Goal: Transaction & Acquisition: Purchase product/service

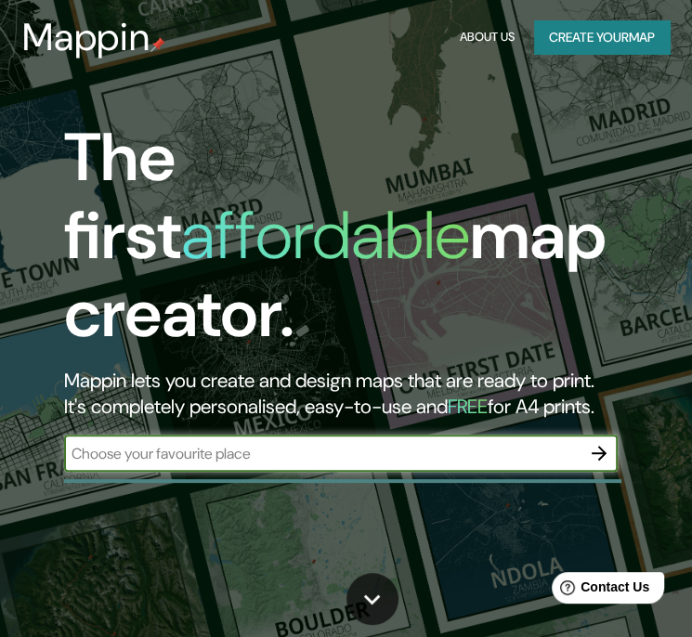
scroll to position [93, 0]
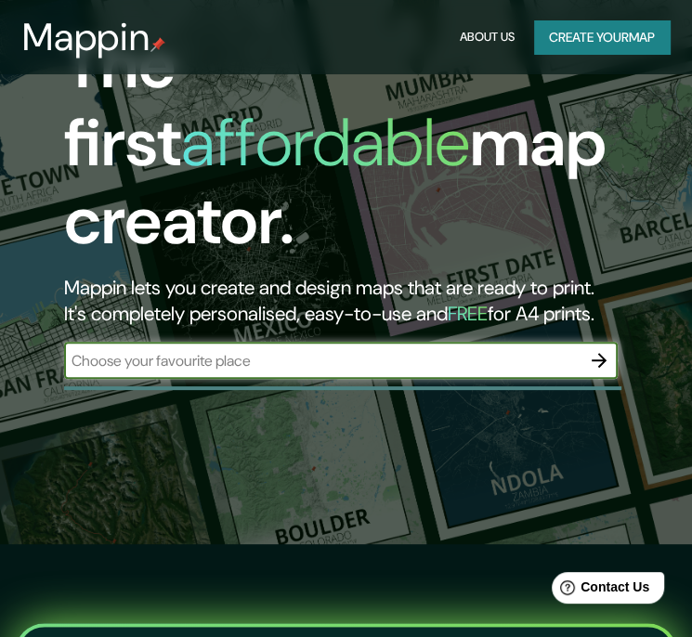
click at [253, 350] on input "text" at bounding box center [322, 360] width 516 height 21
type input "Mazatlán [GEOGRAPHIC_DATA], [GEOGRAPHIC_DATA]"
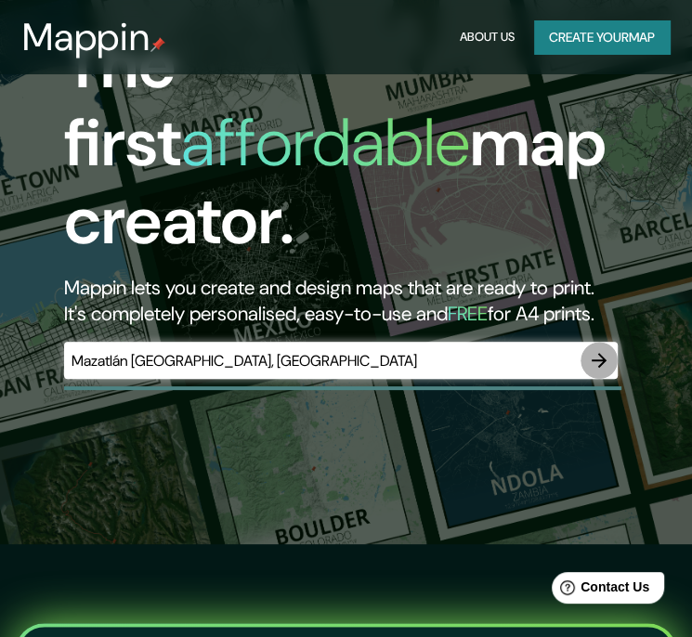
click at [605, 349] on icon "button" at bounding box center [599, 360] width 22 height 22
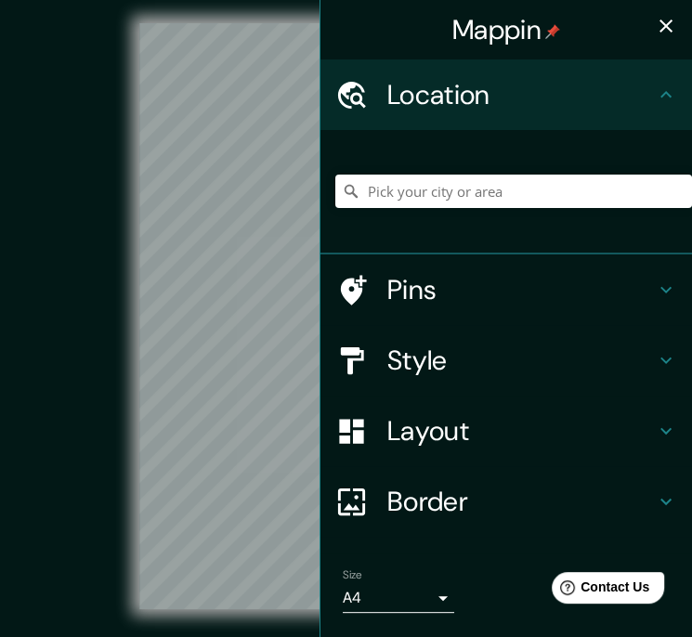
click at [655, 27] on icon "button" at bounding box center [666, 26] width 22 height 22
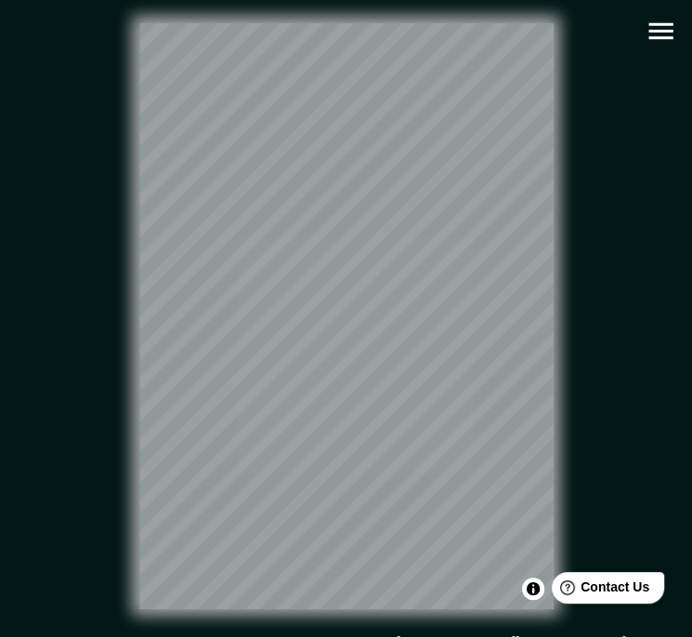
click at [661, 36] on icon "button" at bounding box center [660, 31] width 24 height 17
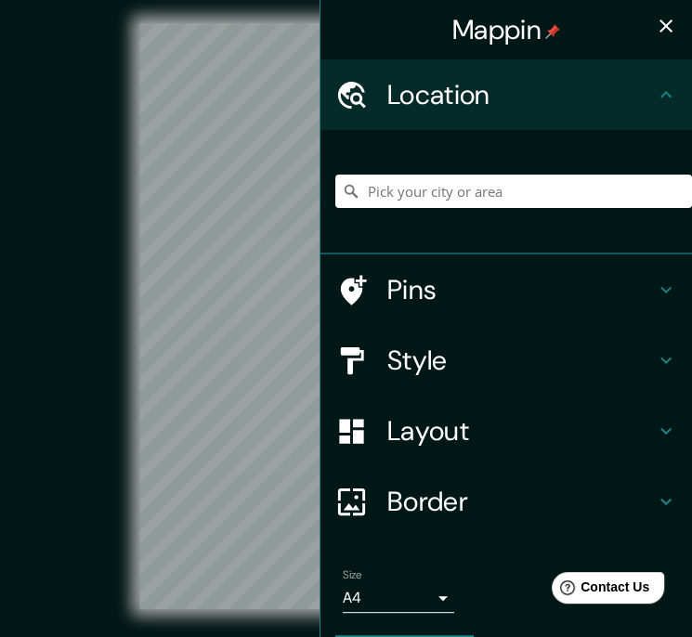
click at [661, 282] on icon at bounding box center [666, 290] width 22 height 22
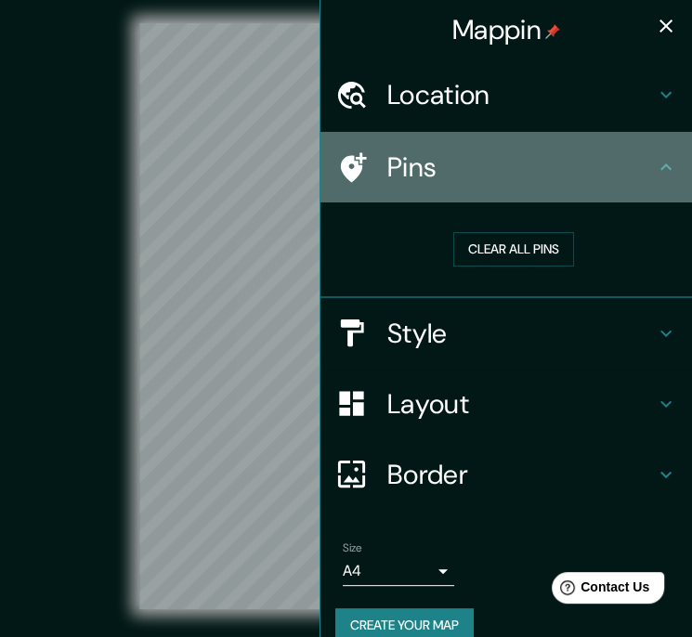
click at [657, 159] on icon at bounding box center [666, 167] width 22 height 22
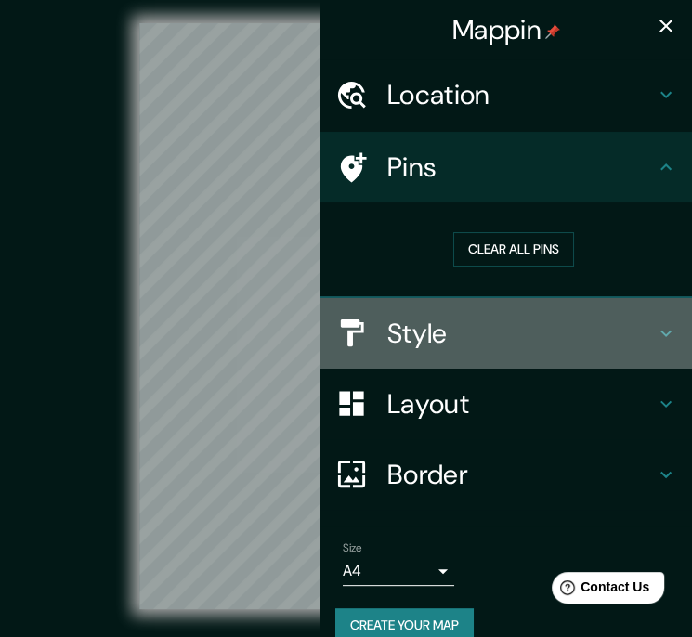
click at [643, 346] on div "Style" at bounding box center [505, 333] width 371 height 71
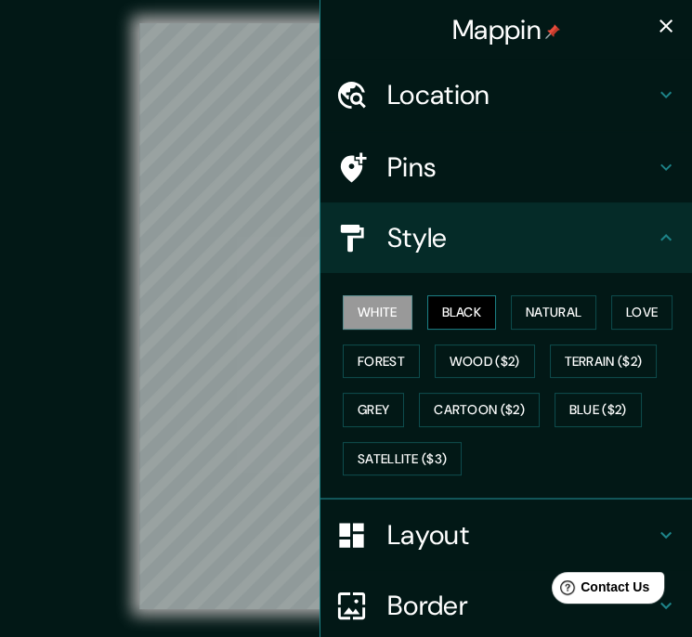
click at [443, 309] on button "Black" at bounding box center [462, 312] width 70 height 34
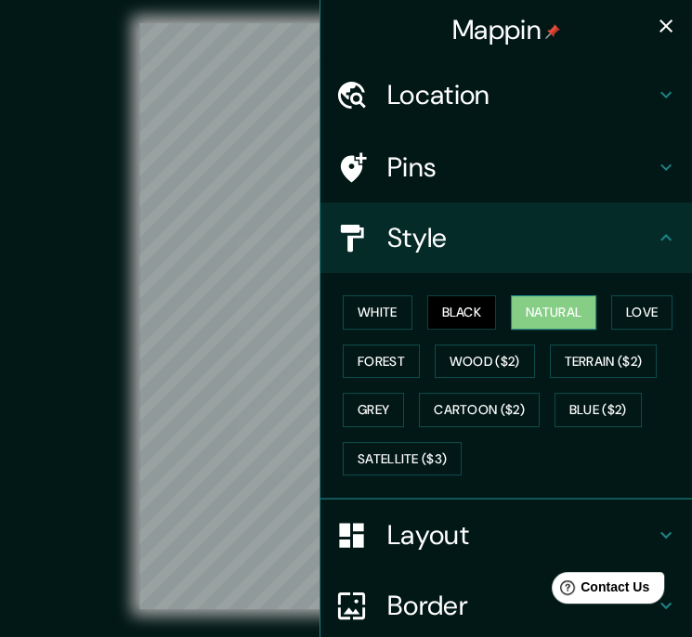
click at [526, 318] on button "Natural" at bounding box center [553, 312] width 85 height 34
click at [623, 314] on button "Love" at bounding box center [641, 312] width 61 height 34
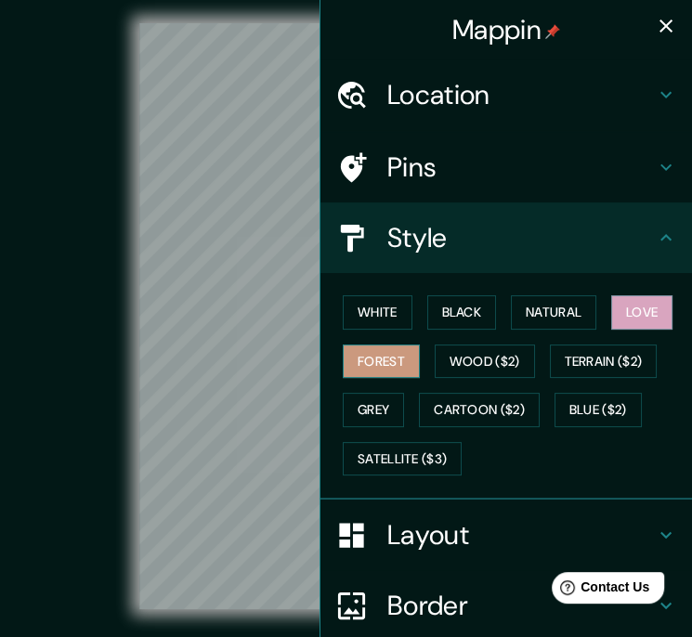
click at [373, 369] on button "Forest" at bounding box center [381, 361] width 77 height 34
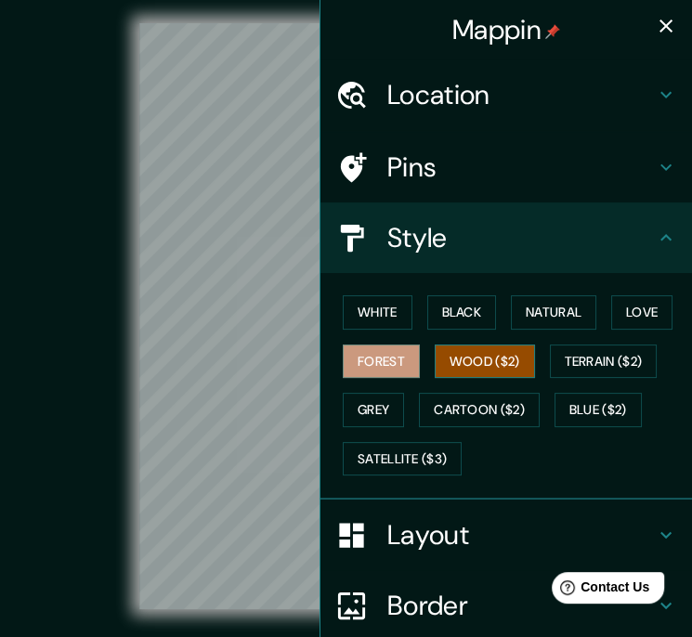
click at [435, 367] on button "Wood ($2)" at bounding box center [485, 361] width 100 height 34
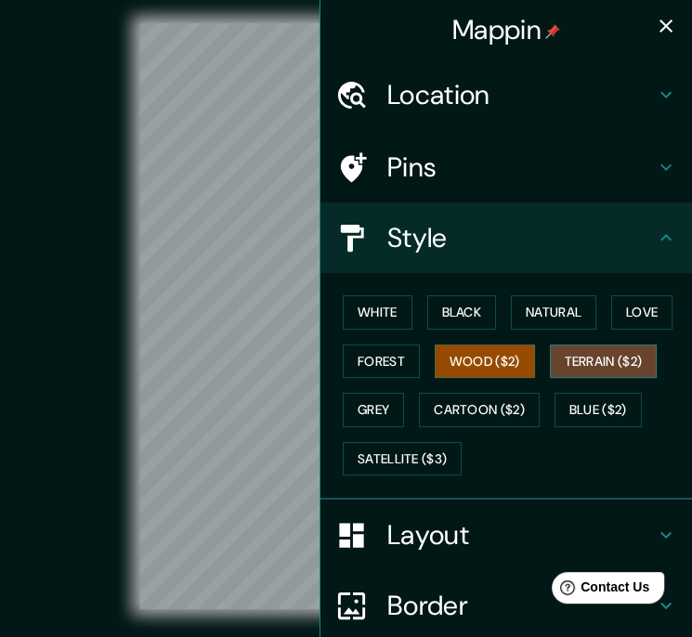
click at [617, 365] on button "Terrain ($2)" at bounding box center [604, 361] width 108 height 34
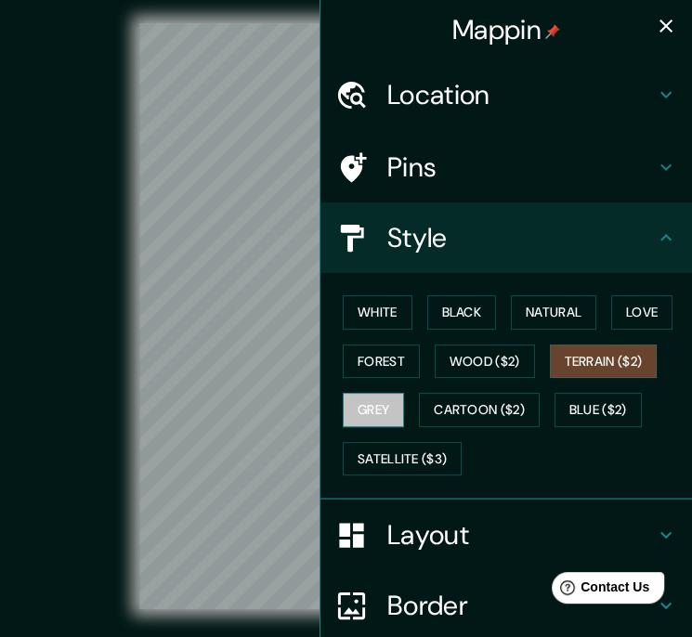
click at [357, 405] on button "Grey" at bounding box center [373, 410] width 61 height 34
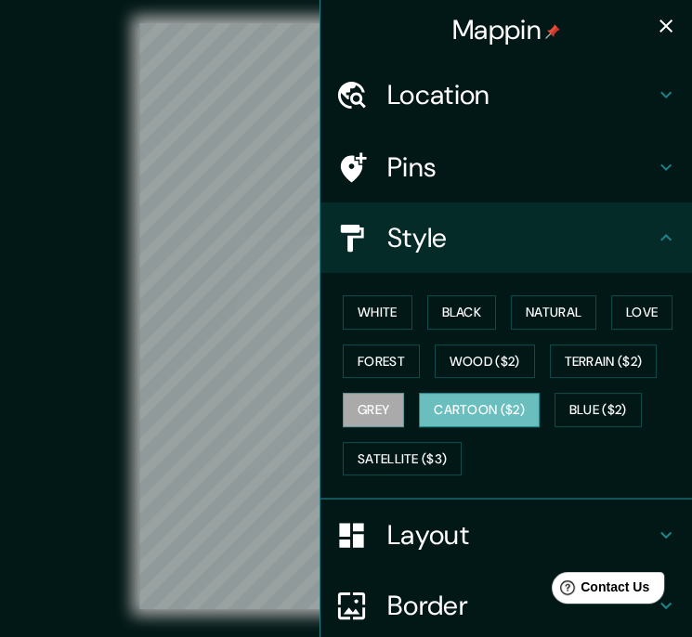
click at [464, 408] on button "Cartoon ($2)" at bounding box center [479, 410] width 121 height 34
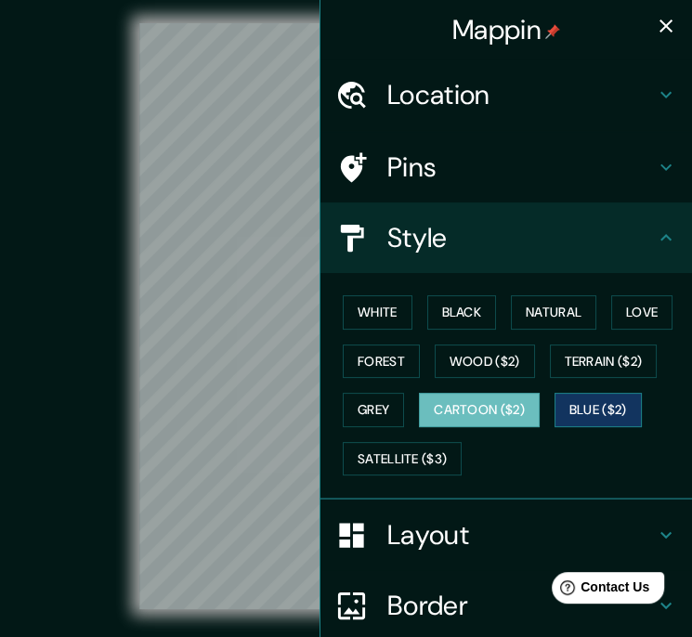
click at [592, 414] on button "Blue ($2)" at bounding box center [597, 410] width 87 height 34
click at [495, 413] on button "Cartoon ($2)" at bounding box center [479, 410] width 121 height 34
drag, startPoint x: 267, startPoint y: 278, endPoint x: 173, endPoint y: 215, distance: 113.3
click at [173, 211] on div at bounding box center [180, 203] width 15 height 15
drag, startPoint x: 184, startPoint y: 202, endPoint x: 203, endPoint y: 212, distance: 21.6
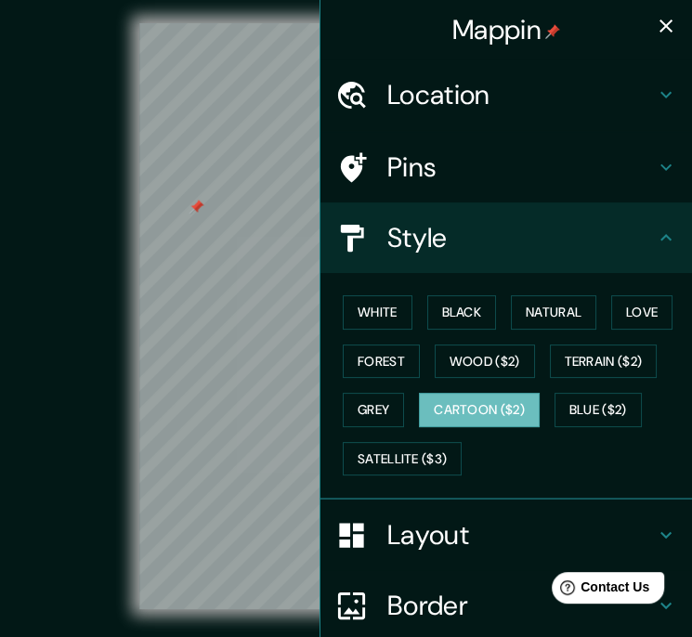
click at [203, 209] on div at bounding box center [195, 207] width 15 height 15
click at [655, 163] on icon at bounding box center [666, 167] width 22 height 22
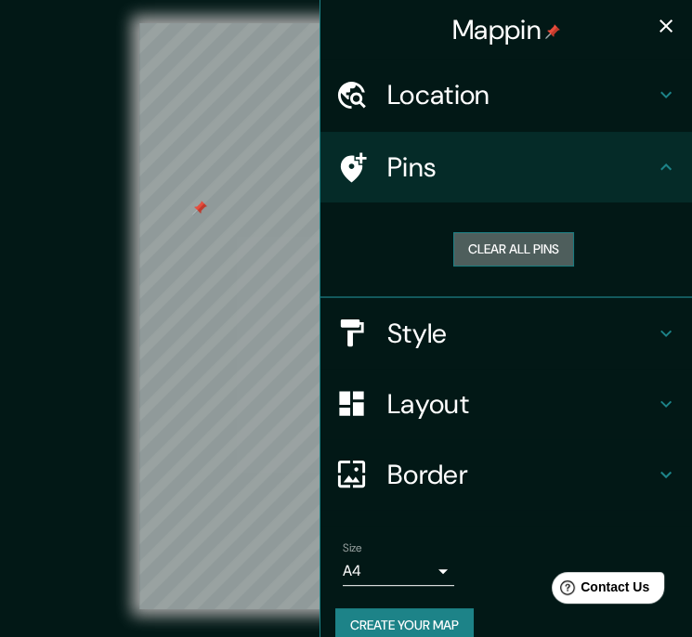
click at [522, 245] on button "Clear all pins" at bounding box center [513, 249] width 121 height 34
click at [656, 24] on icon "button" at bounding box center [666, 26] width 22 height 22
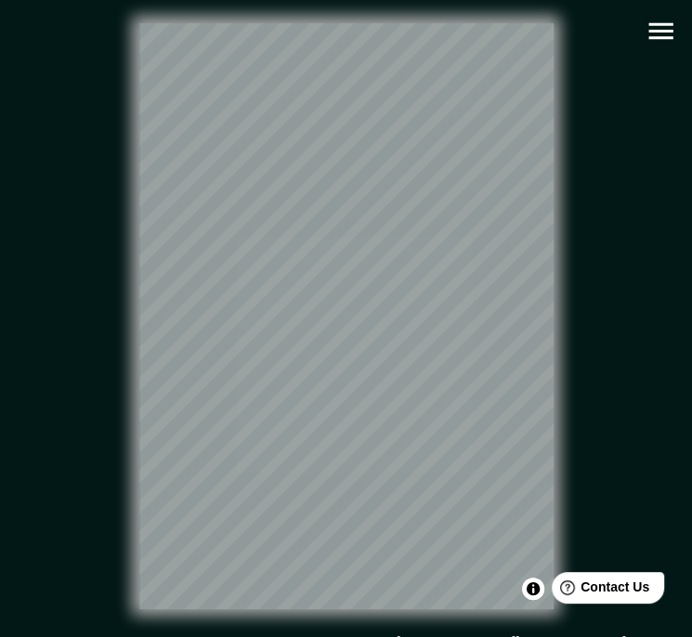
click at [658, 42] on icon "button" at bounding box center [660, 31] width 32 height 32
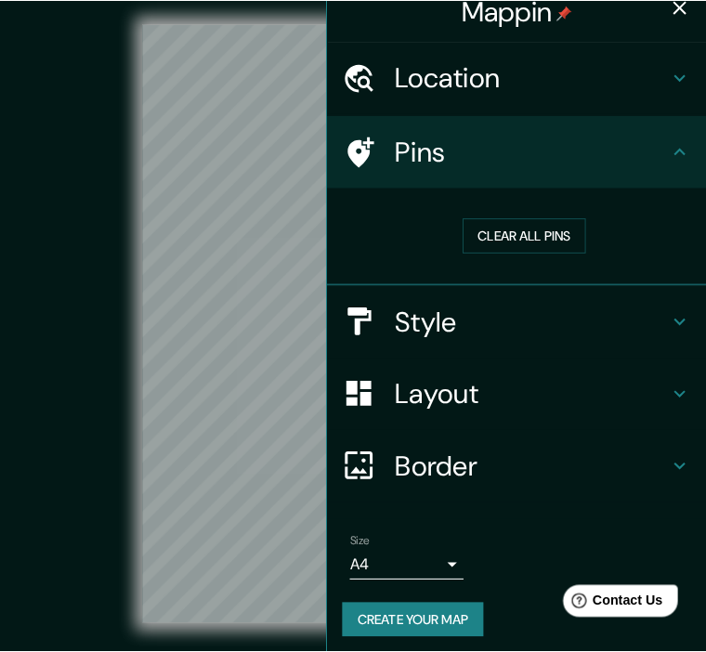
scroll to position [25, 0]
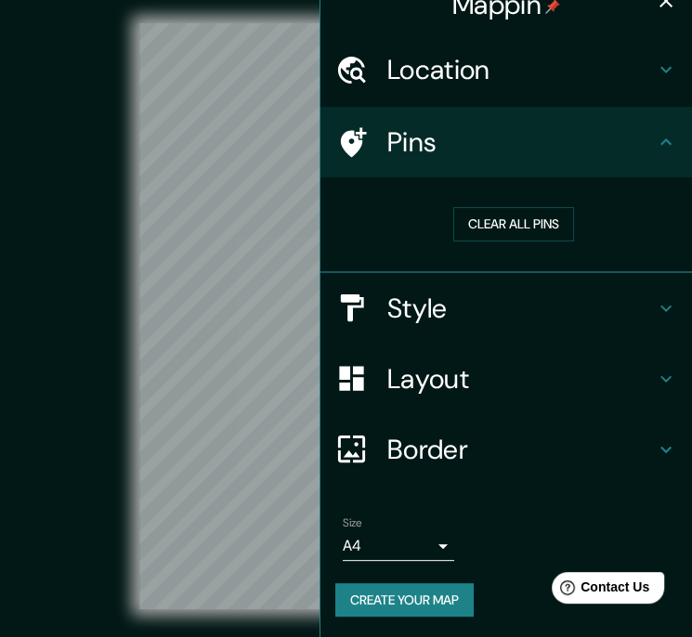
click at [433, 545] on body "Mappin Location Pins Clear all pins Style Layout Border Choose a border. Hint :…" at bounding box center [346, 318] width 692 height 637
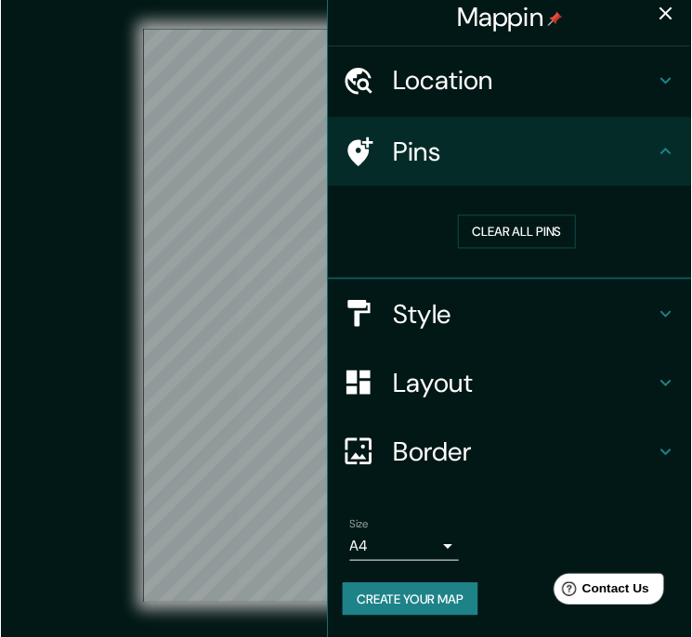
scroll to position [11, 0]
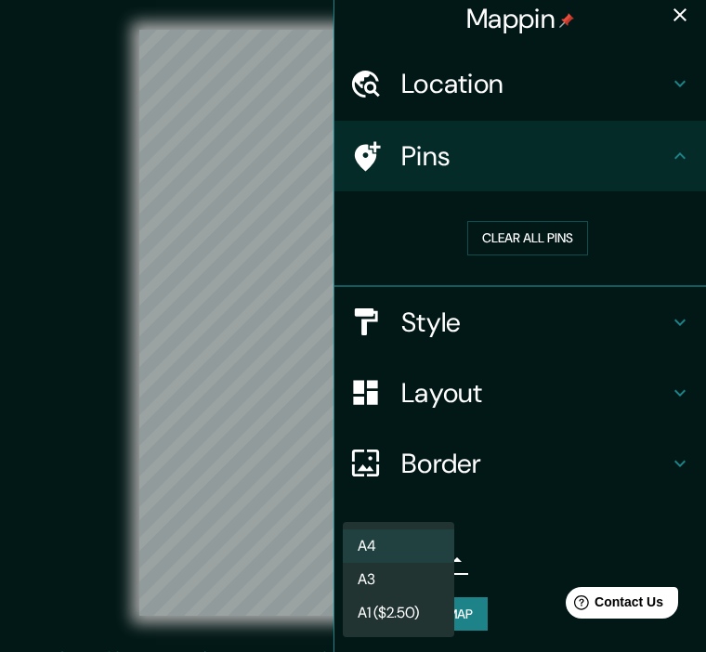
click at [393, 584] on li "A3" at bounding box center [398, 579] width 111 height 33
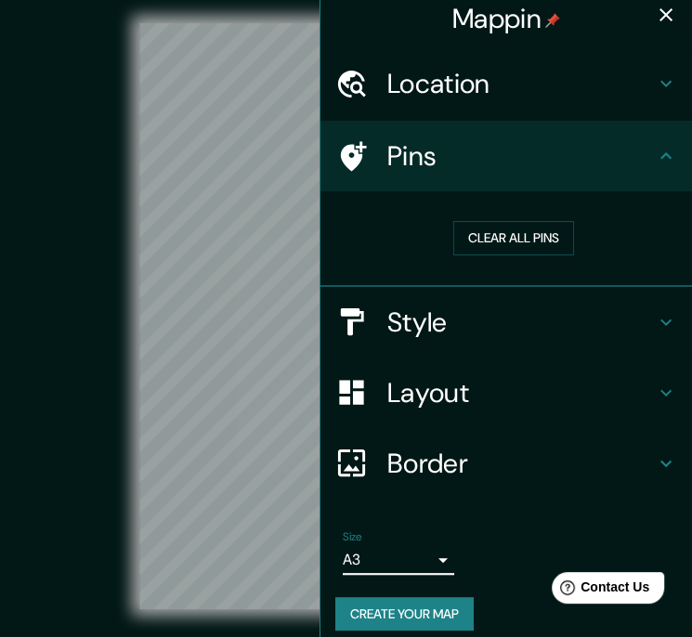
click at [659, 10] on icon "button" at bounding box center [666, 15] width 22 height 22
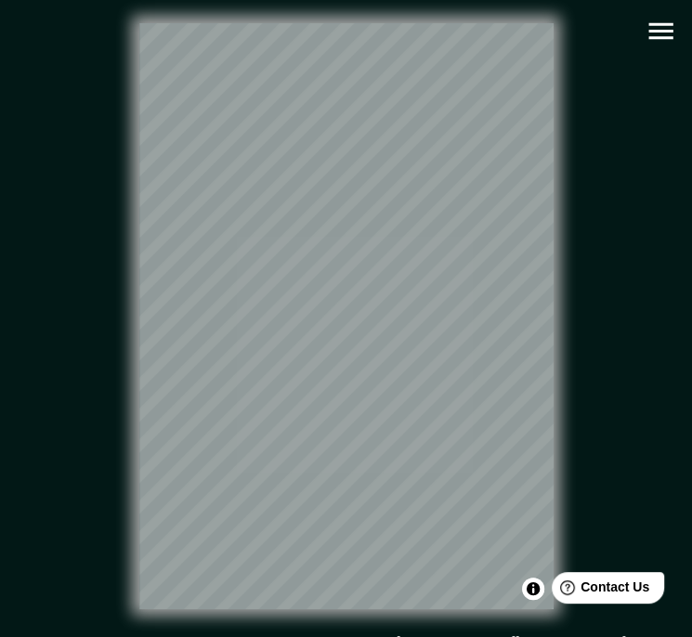
click at [655, 25] on icon "button" at bounding box center [660, 31] width 24 height 17
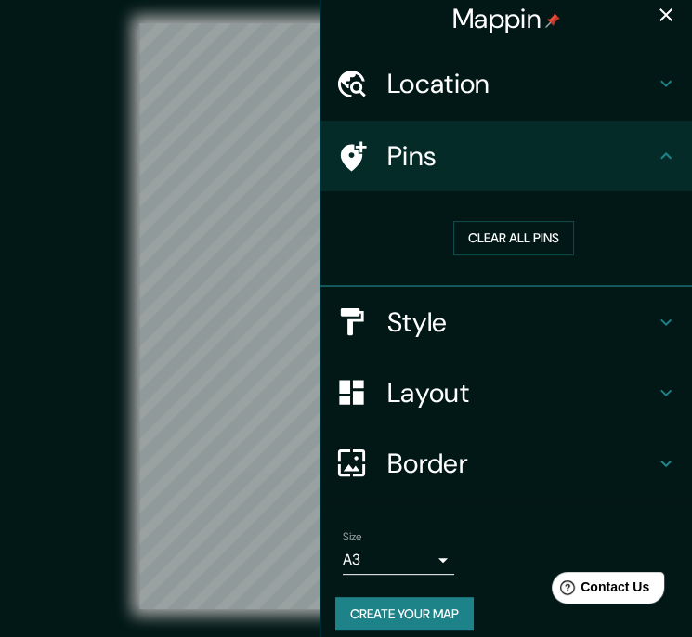
click at [389, 565] on body "Mappin Location Pins Clear all pins Style Layout Border Choose a border. Hint :…" at bounding box center [346, 318] width 692 height 637
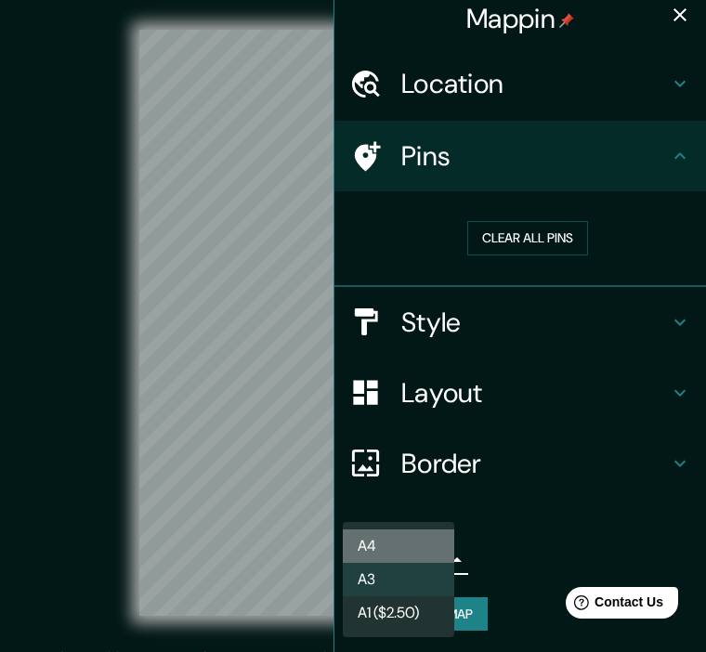
click at [382, 543] on li "A4" at bounding box center [398, 545] width 111 height 33
type input "single"
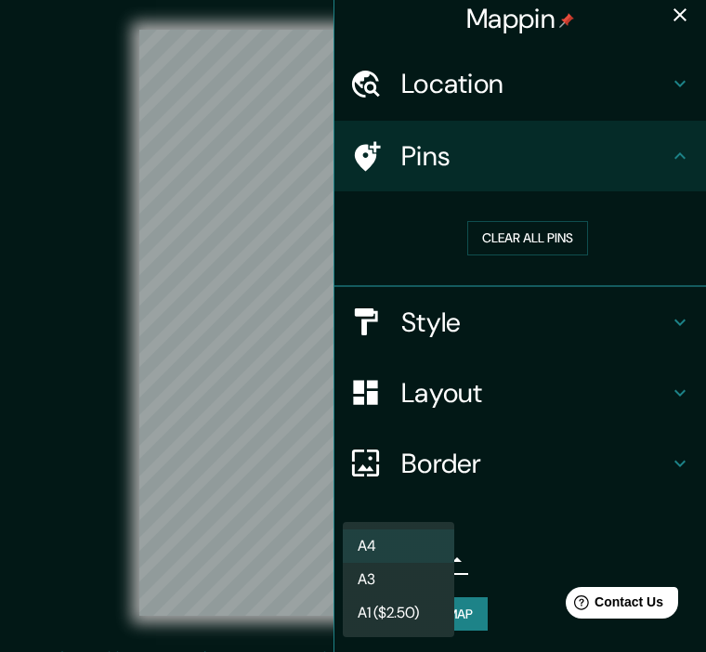
click at [390, 559] on body "Mappin Location Pins Clear all pins Style Layout Border Choose a border. Hint :…" at bounding box center [353, 326] width 706 height 652
click at [531, 562] on div at bounding box center [353, 326] width 706 height 652
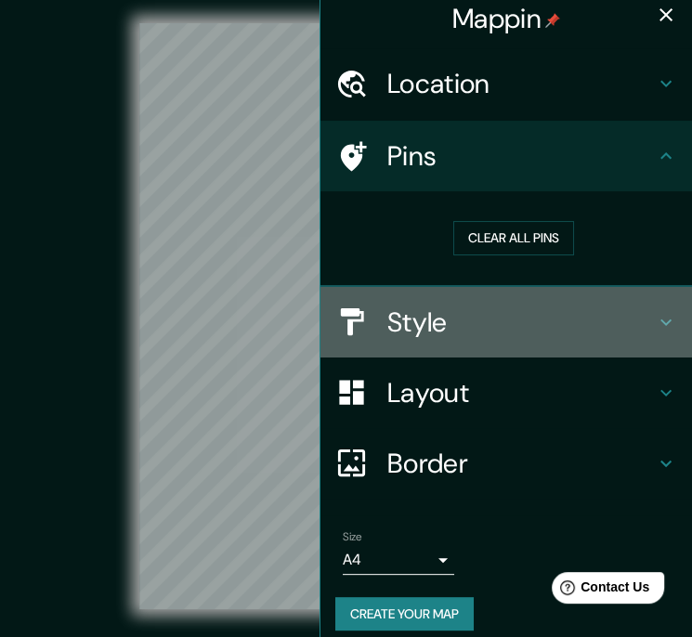
click at [518, 321] on h4 "Style" at bounding box center [520, 321] width 267 height 33
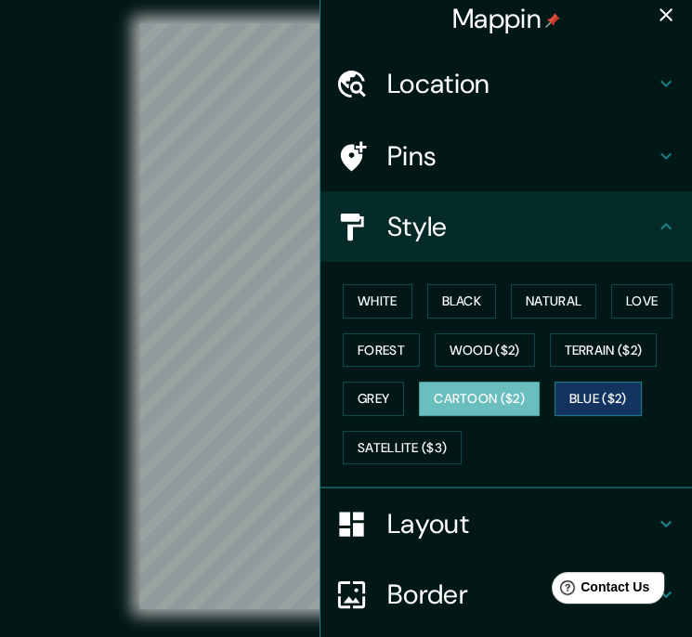
click at [576, 397] on button "Blue ($2)" at bounding box center [597, 399] width 87 height 34
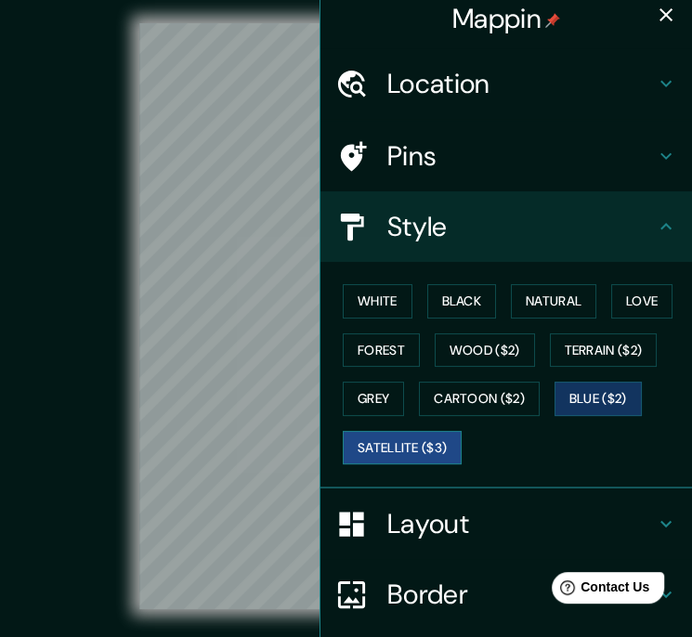
click at [394, 455] on button "Satellite ($3)" at bounding box center [402, 448] width 119 height 34
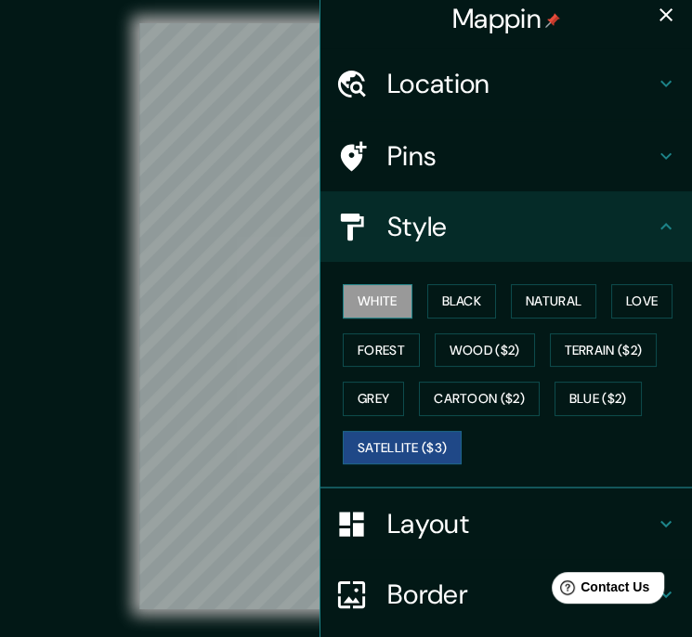
click at [386, 298] on button "White" at bounding box center [378, 301] width 70 height 34
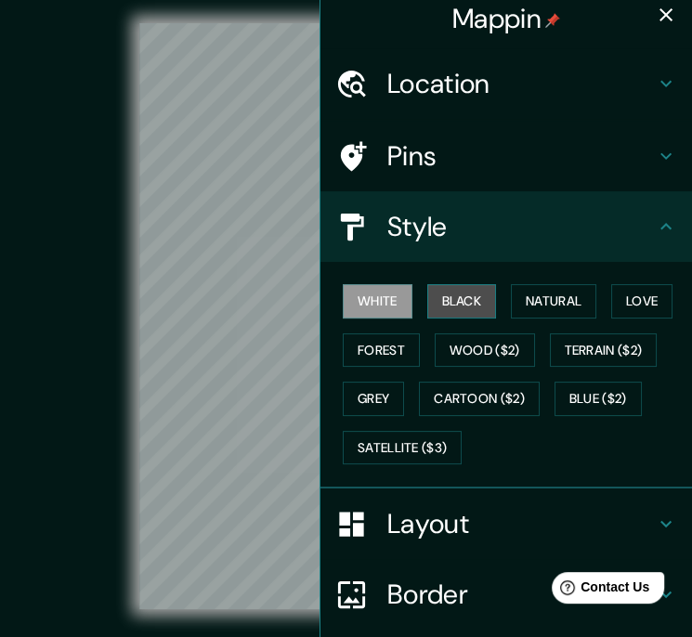
click at [449, 302] on button "Black" at bounding box center [462, 301] width 70 height 34
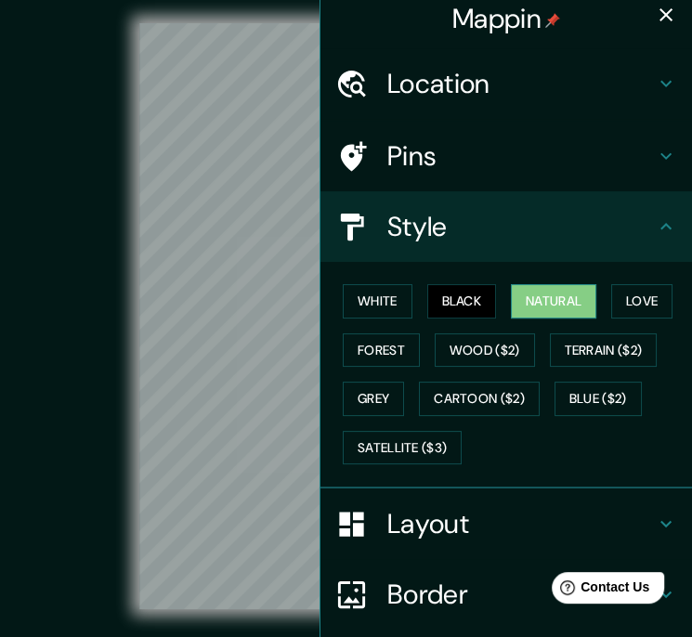
click at [531, 295] on button "Natural" at bounding box center [553, 301] width 85 height 34
click at [623, 295] on button "Love" at bounding box center [641, 301] width 61 height 34
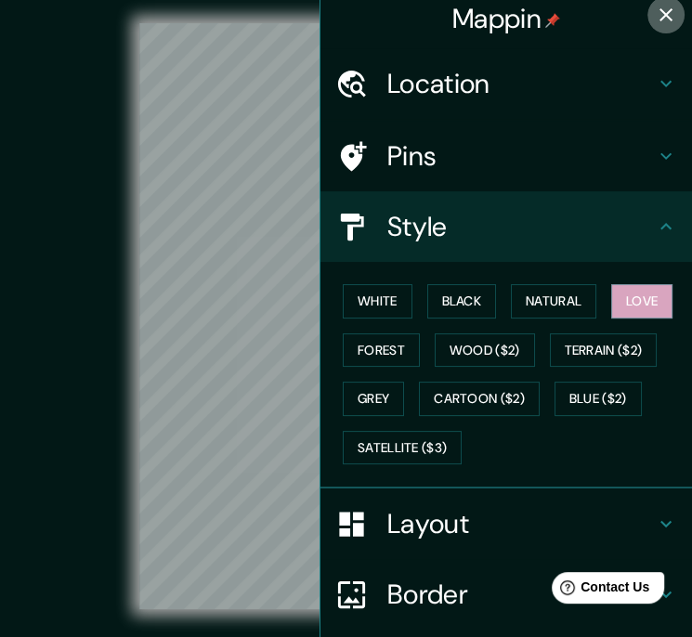
click at [655, 17] on icon "button" at bounding box center [666, 15] width 22 height 22
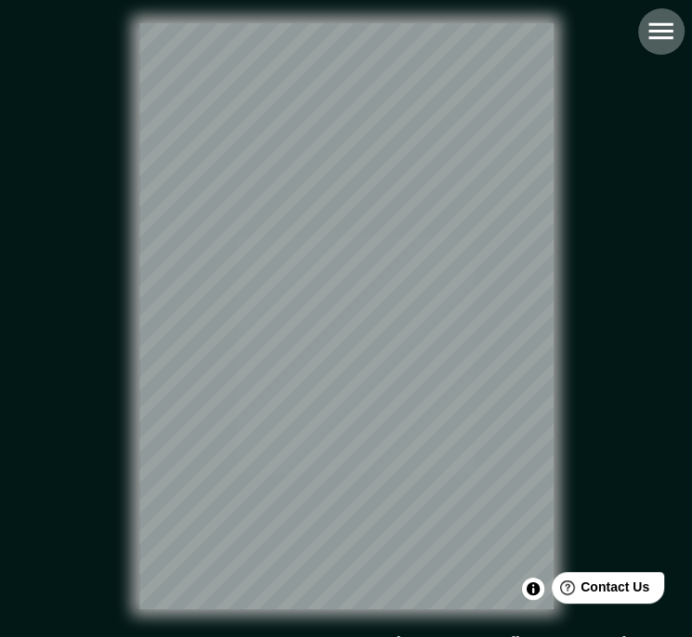
click at [661, 40] on icon "button" at bounding box center [660, 31] width 32 height 32
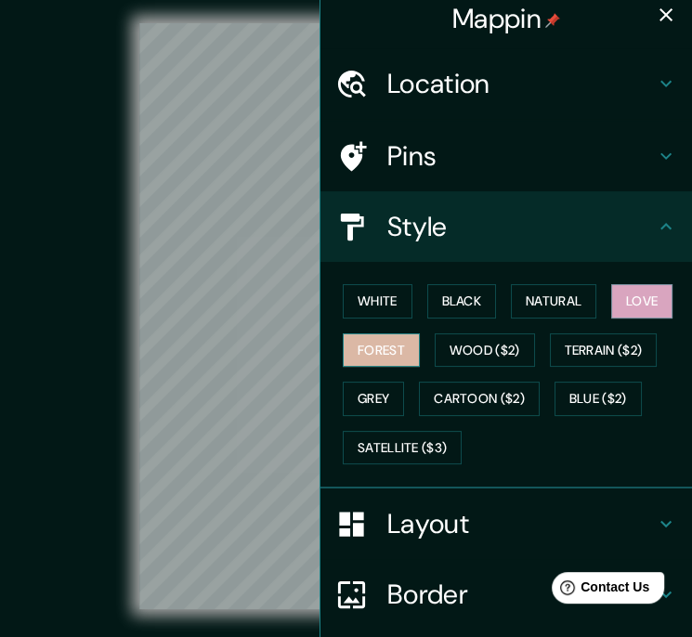
click at [390, 346] on button "Forest" at bounding box center [381, 350] width 77 height 34
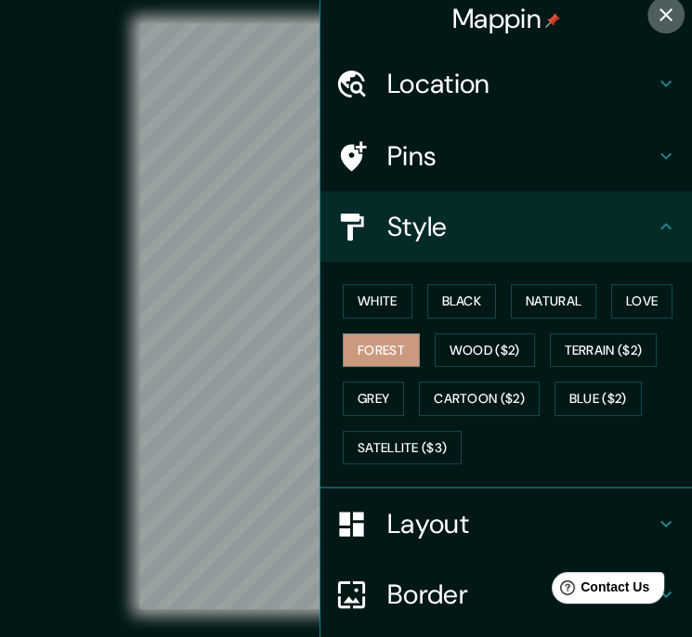
click at [655, 19] on icon "button" at bounding box center [666, 15] width 22 height 22
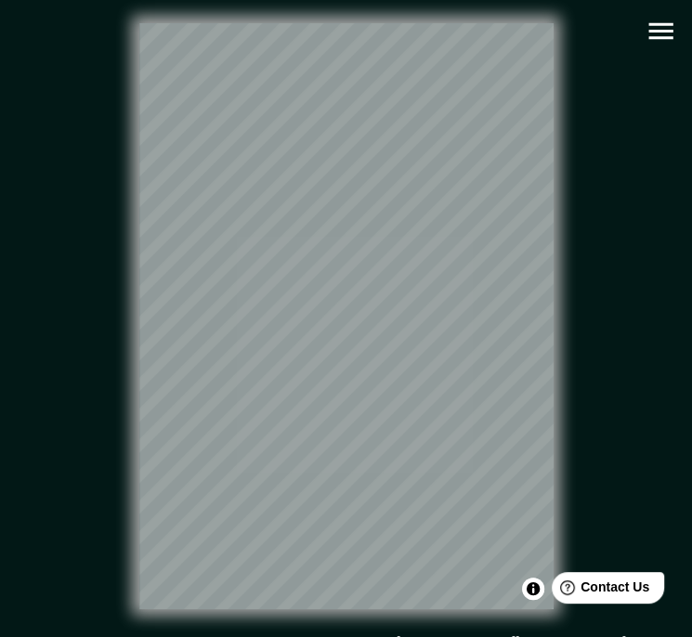
click at [669, 25] on icon "button" at bounding box center [660, 31] width 24 height 17
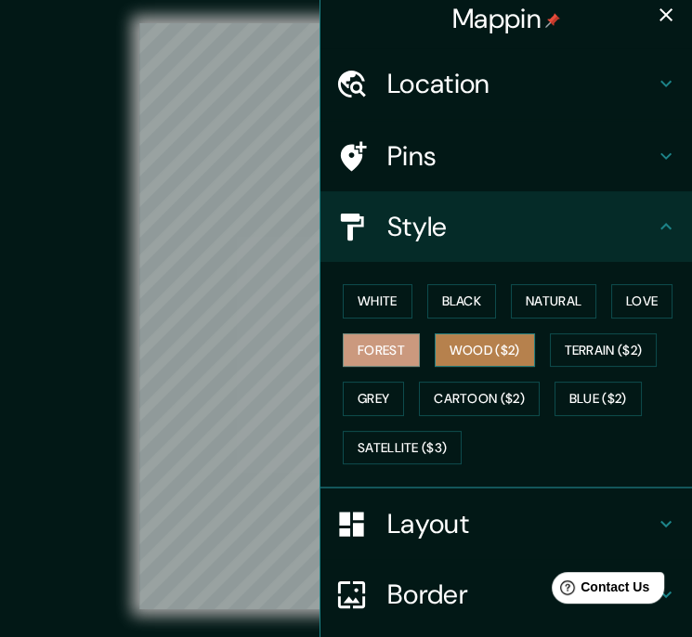
click at [440, 351] on button "Wood ($2)" at bounding box center [485, 350] width 100 height 34
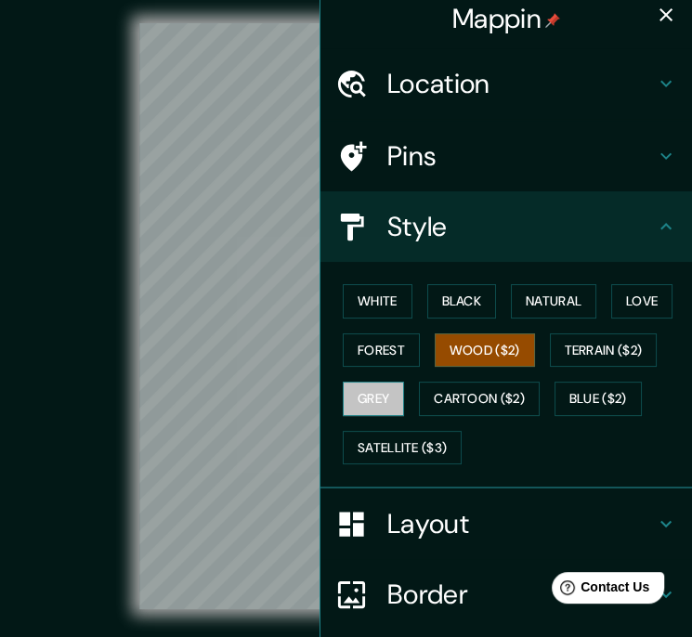
click at [351, 398] on button "Grey" at bounding box center [373, 399] width 61 height 34
click at [659, 8] on icon "button" at bounding box center [665, 14] width 13 height 13
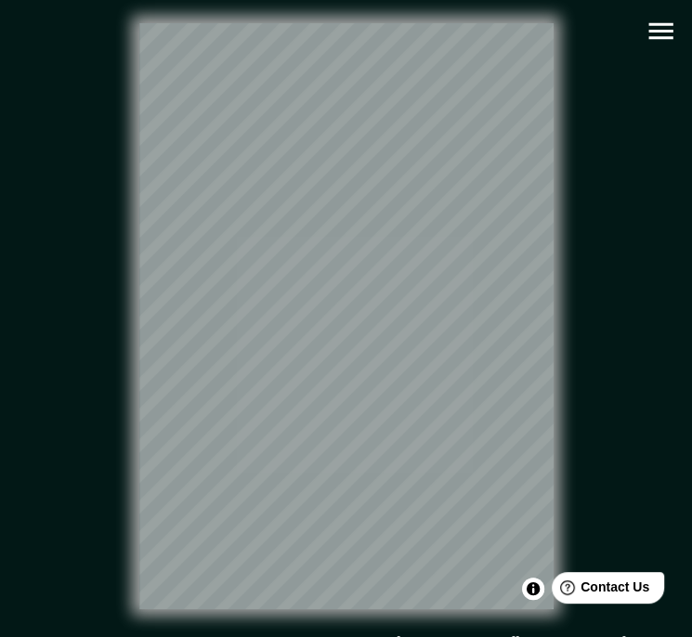
click at [656, 32] on icon "button" at bounding box center [660, 31] width 32 height 32
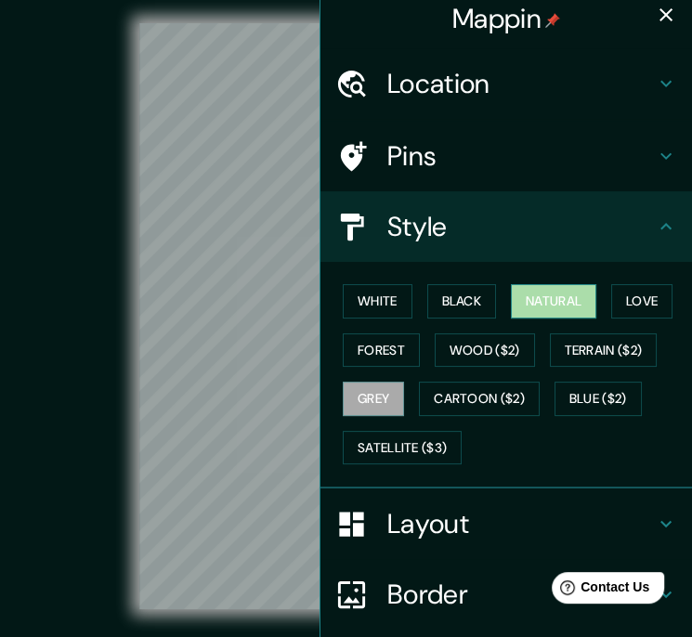
click at [563, 291] on button "Natural" at bounding box center [553, 301] width 85 height 34
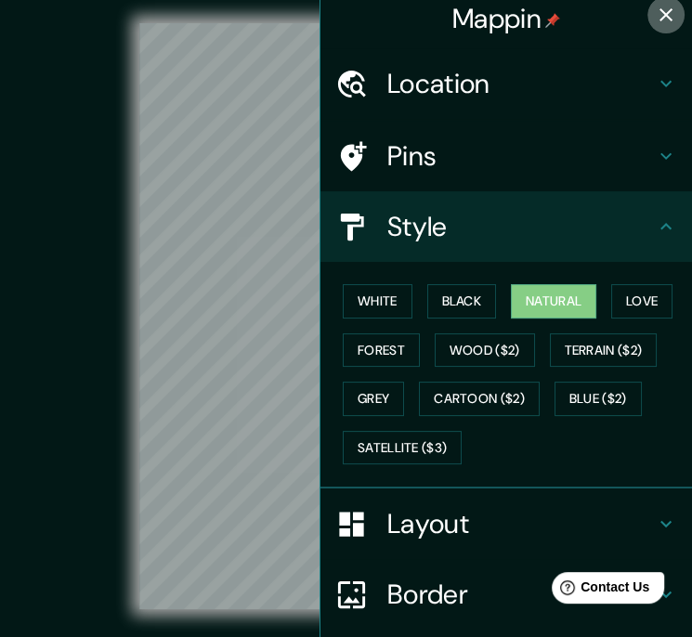
click at [659, 14] on icon "button" at bounding box center [665, 14] width 13 height 13
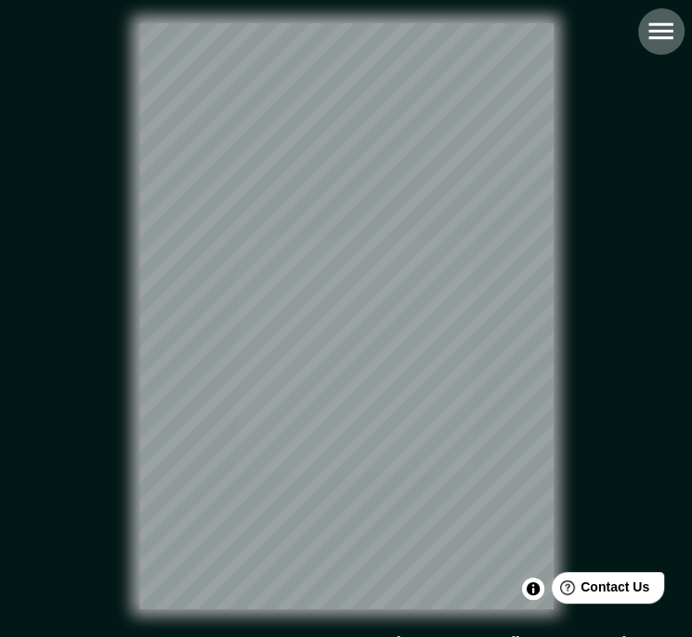
click at [664, 34] on icon "button" at bounding box center [660, 31] width 32 height 32
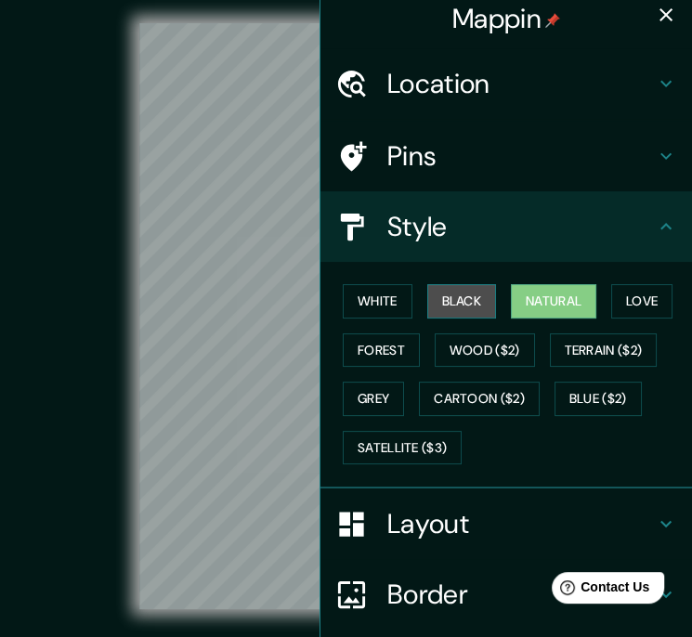
click at [441, 305] on button "Black" at bounding box center [462, 301] width 70 height 34
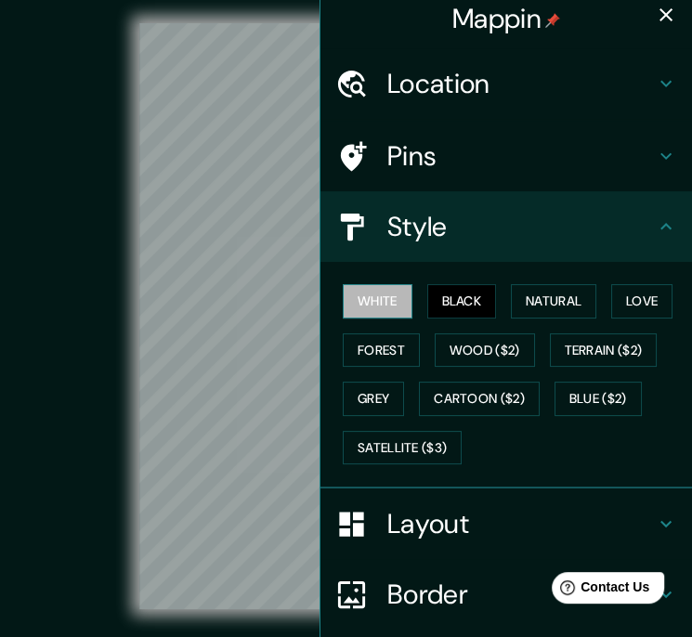
click at [355, 297] on button "White" at bounding box center [378, 301] width 70 height 34
click at [659, 17] on icon "button" at bounding box center [665, 14] width 13 height 13
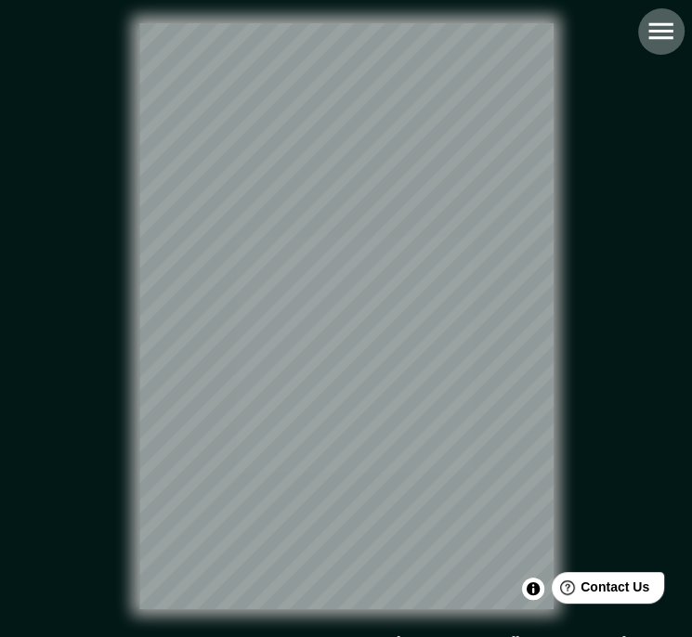
click at [655, 21] on icon "button" at bounding box center [660, 31] width 32 height 32
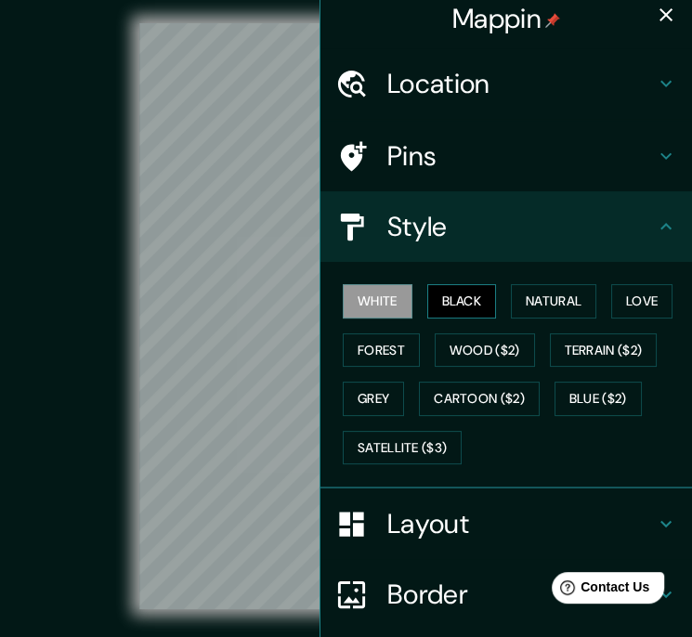
click at [461, 302] on button "Black" at bounding box center [462, 301] width 70 height 34
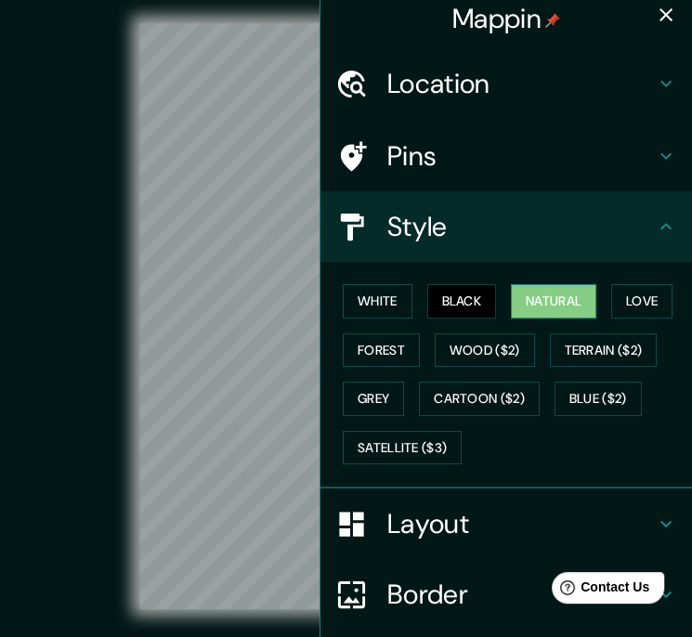
click at [537, 298] on button "Natural" at bounding box center [553, 301] width 85 height 34
click at [619, 301] on button "Love" at bounding box center [641, 301] width 61 height 34
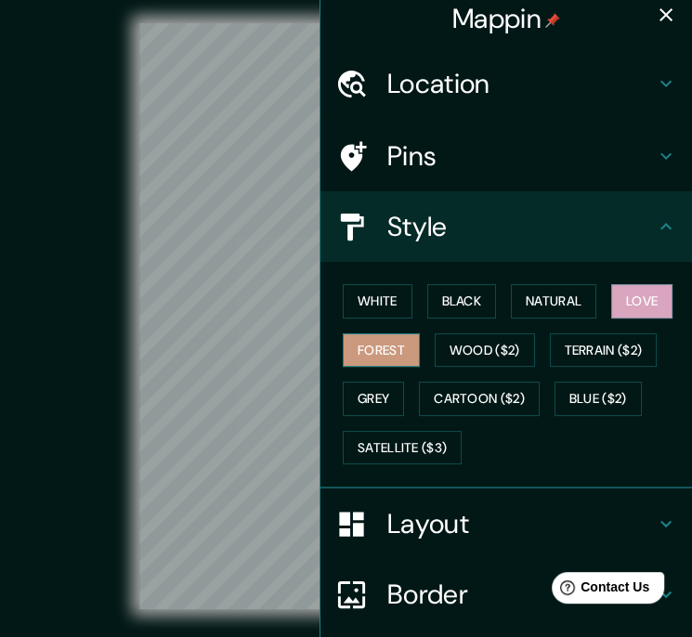
click at [370, 343] on button "Forest" at bounding box center [381, 350] width 77 height 34
click at [655, 25] on icon "button" at bounding box center [666, 15] width 22 height 22
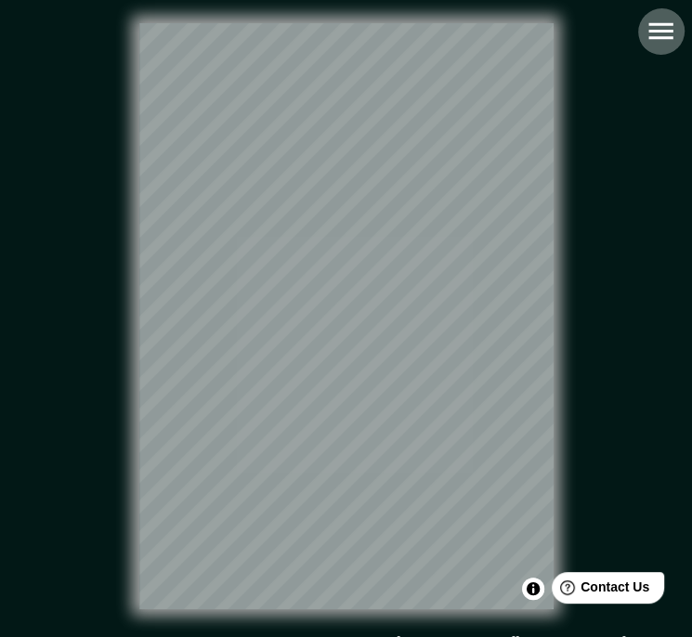
click at [654, 32] on icon "button" at bounding box center [660, 31] width 24 height 17
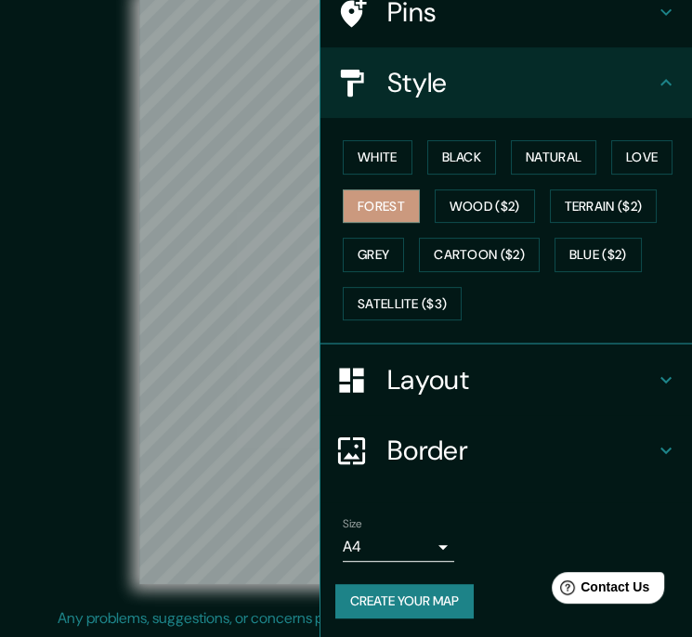
scroll to position [37, 0]
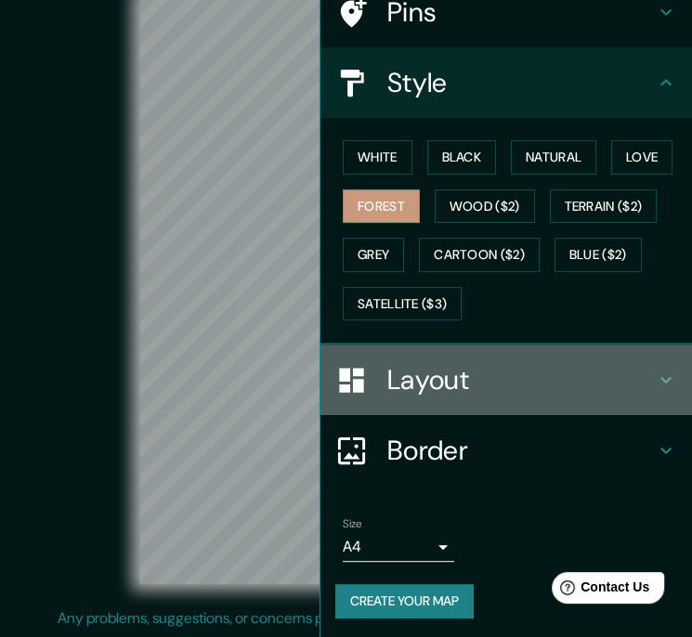
click at [655, 373] on icon at bounding box center [666, 380] width 22 height 22
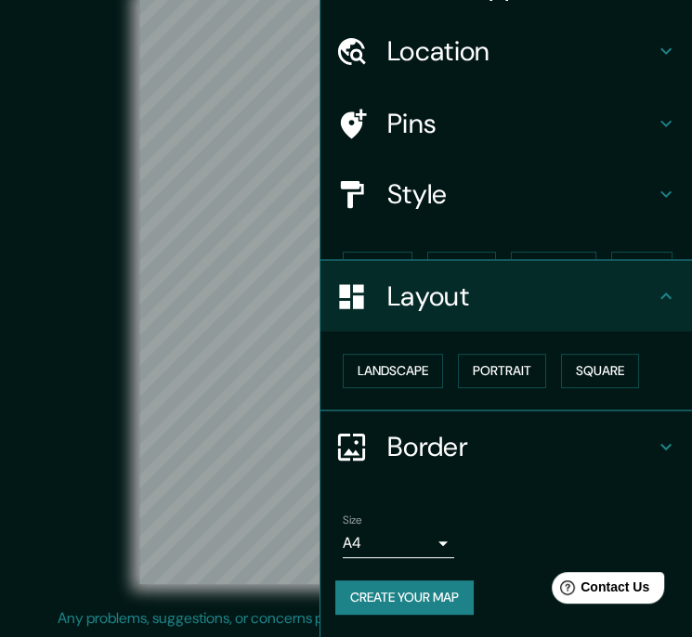
scroll to position [10, 0]
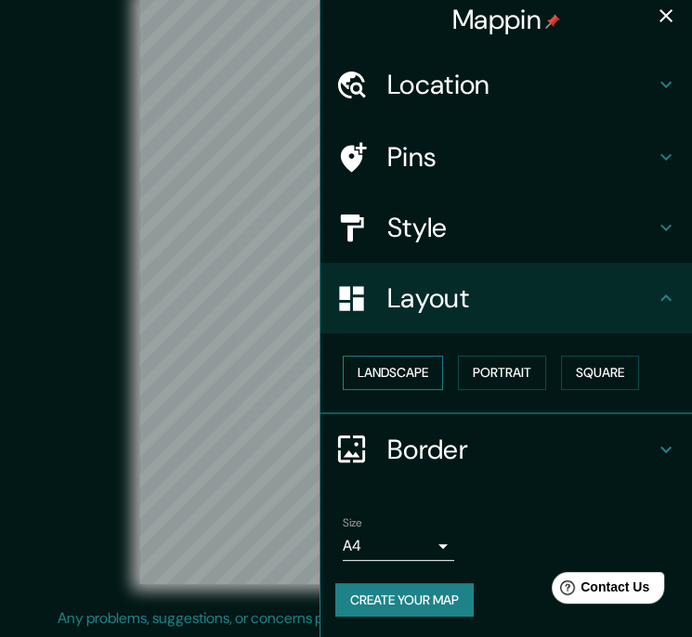
click at [370, 379] on button "Landscape" at bounding box center [393, 373] width 100 height 34
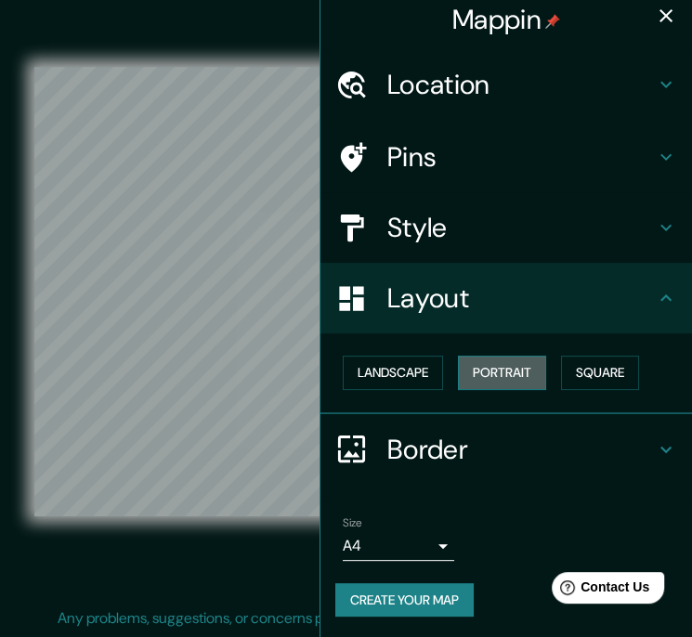
click at [490, 375] on button "Portrait" at bounding box center [502, 373] width 88 height 34
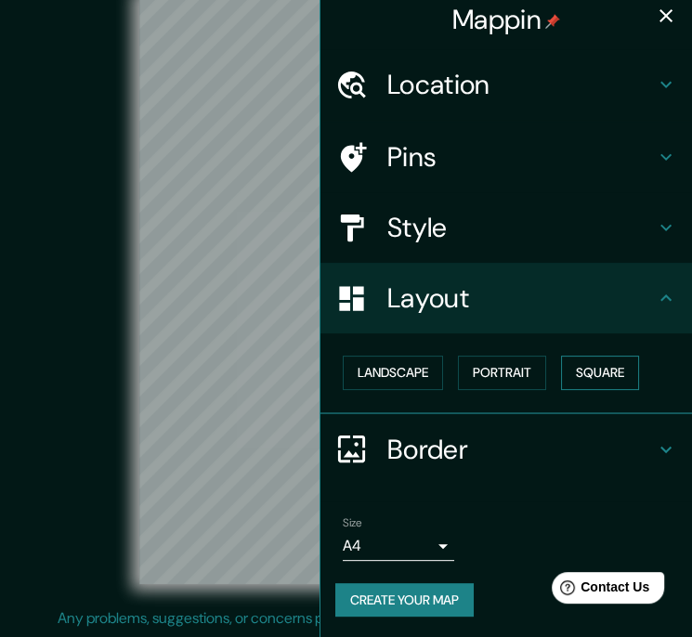
click at [571, 379] on button "Square" at bounding box center [600, 373] width 78 height 34
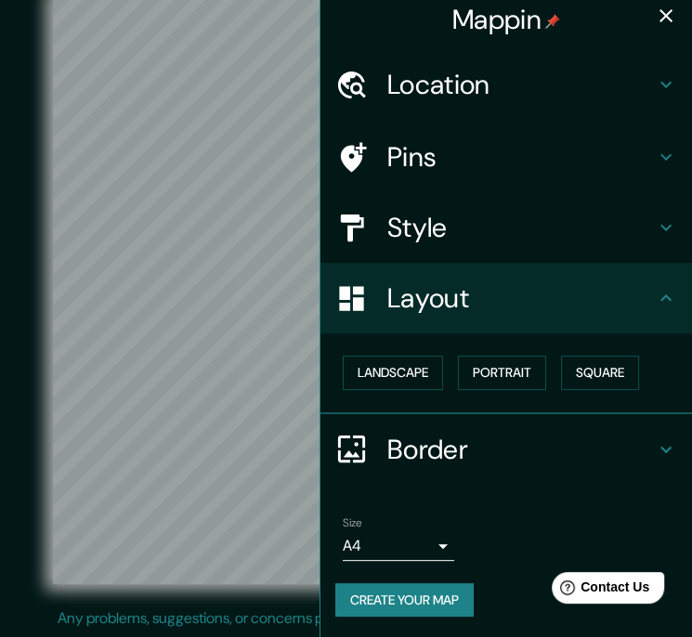
click at [659, 11] on icon "button" at bounding box center [665, 15] width 13 height 13
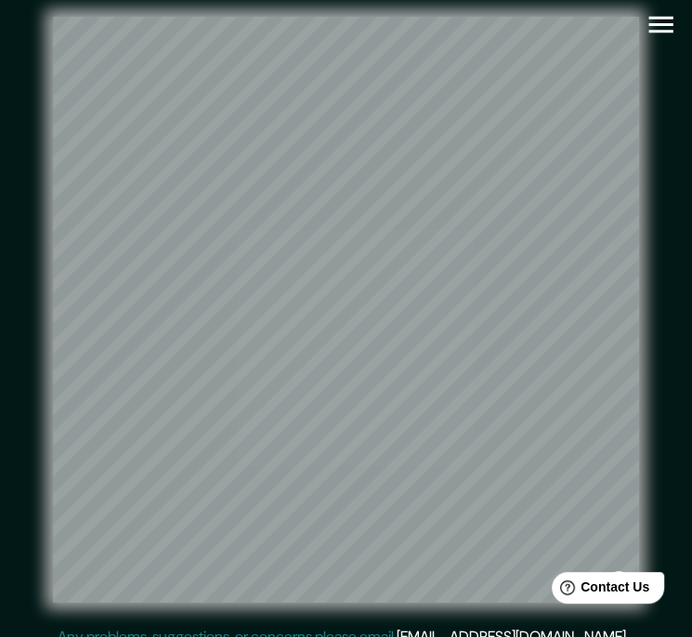
scroll to position [0, 0]
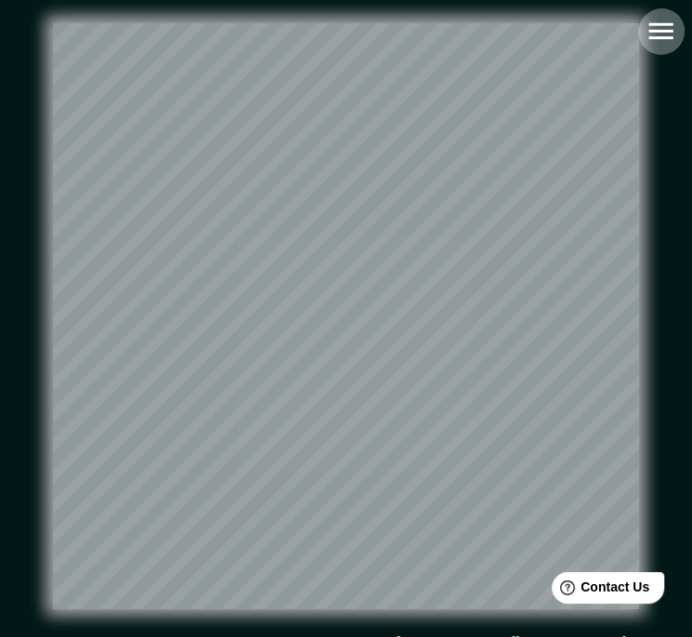
click at [663, 29] on icon "button" at bounding box center [660, 31] width 32 height 32
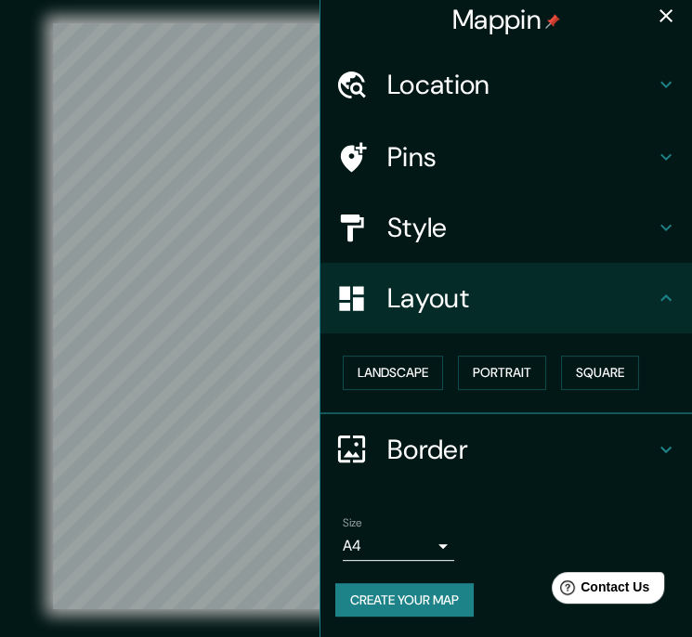
click at [655, 227] on icon at bounding box center [666, 227] width 22 height 22
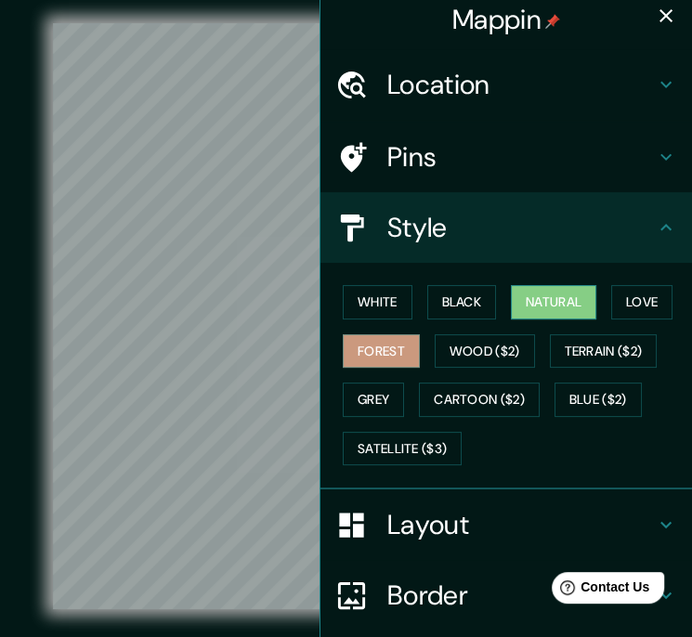
click at [552, 302] on button "Natural" at bounding box center [553, 302] width 85 height 34
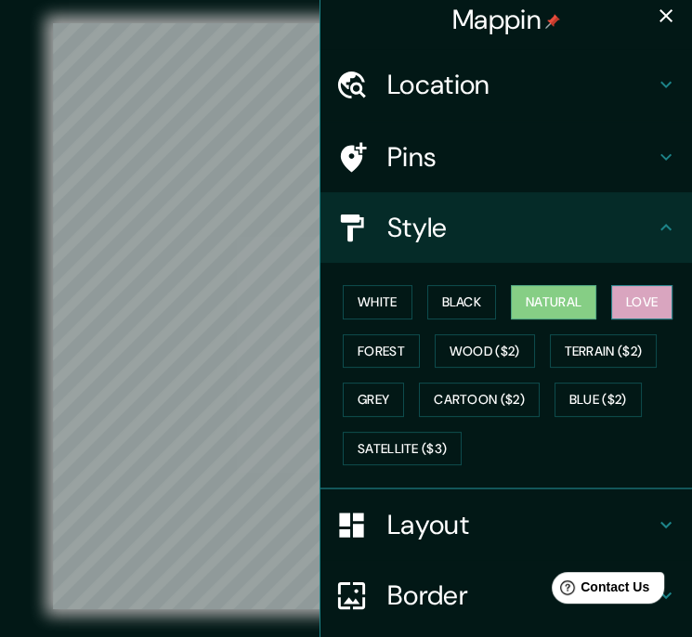
click at [635, 301] on button "Love" at bounding box center [641, 302] width 61 height 34
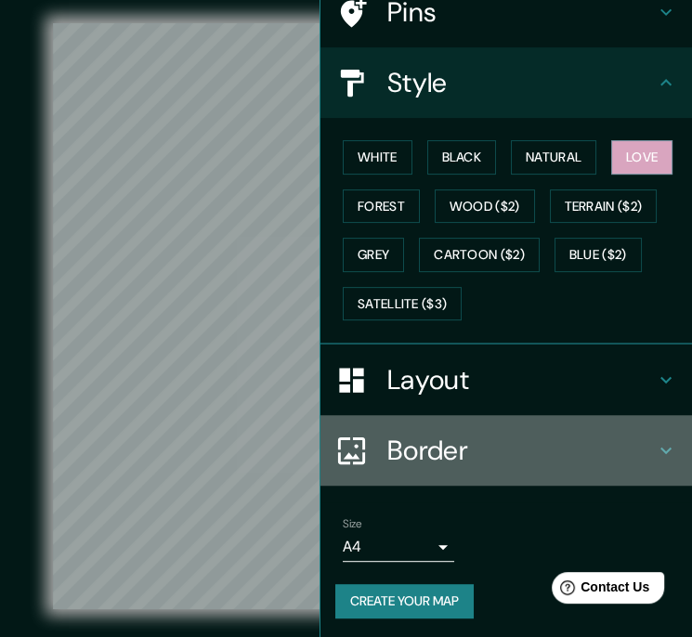
click at [660, 450] on icon at bounding box center [665, 451] width 11 height 6
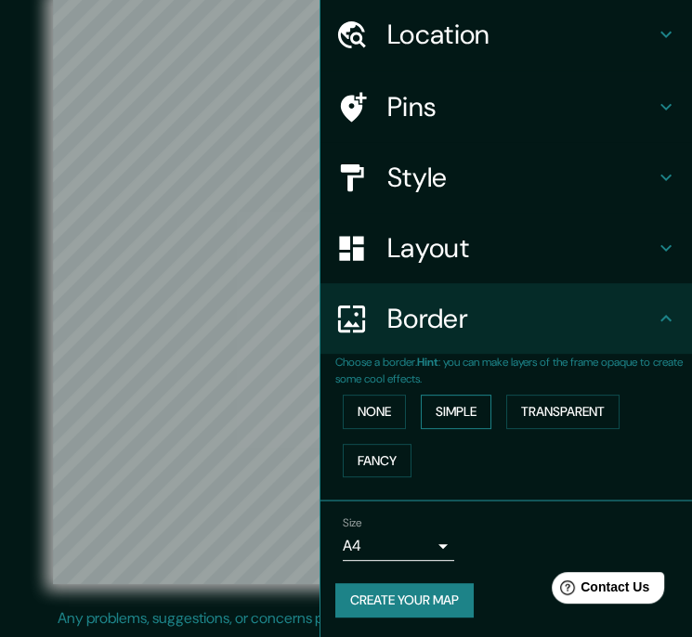
scroll to position [37, 0]
click at [363, 418] on button "None" at bounding box center [374, 412] width 63 height 34
click at [457, 410] on button "Simple" at bounding box center [456, 412] width 71 height 34
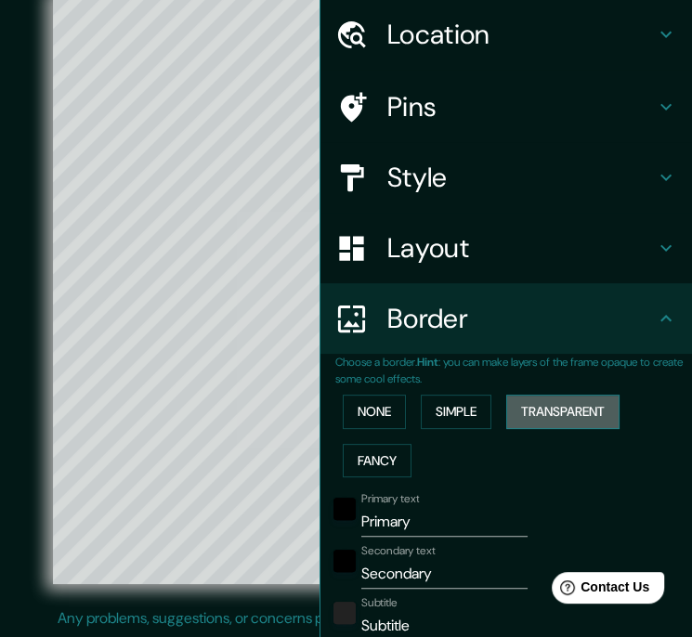
click at [532, 415] on button "Transparent" at bounding box center [562, 412] width 113 height 34
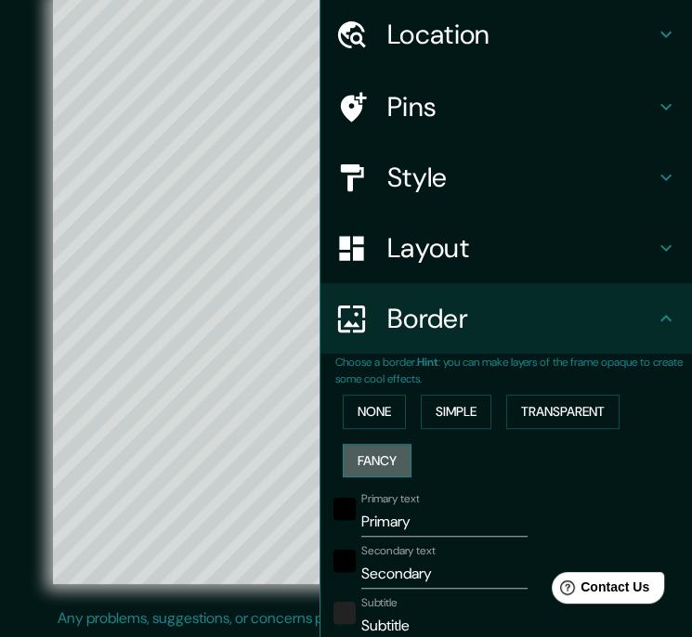
click at [352, 457] on button "Fancy" at bounding box center [377, 461] width 69 height 34
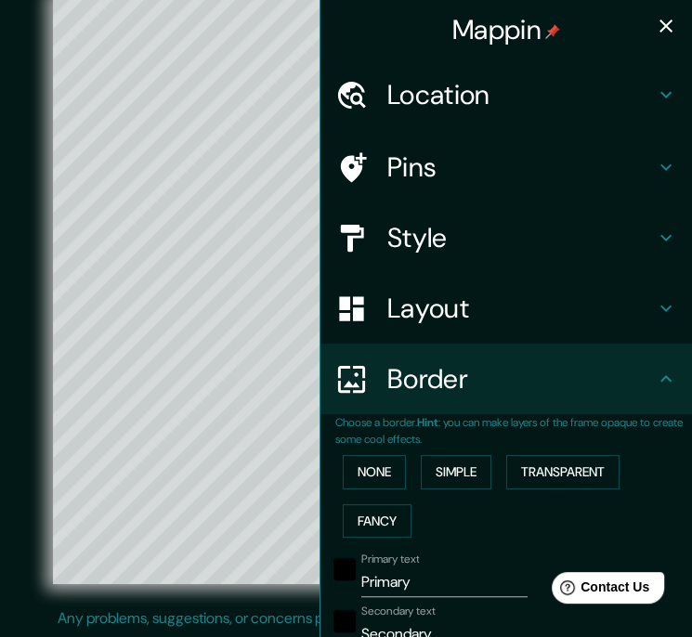
click at [659, 24] on icon "button" at bounding box center [665, 25] width 13 height 13
type input "252"
type input "50"
type input "25"
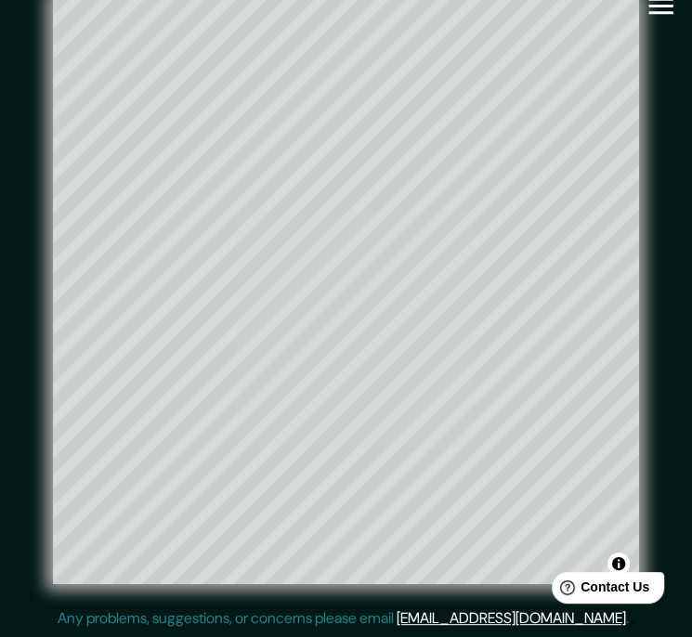
click at [653, 4] on icon "button" at bounding box center [660, 6] width 32 height 32
type input "252"
type input "50"
type input "25"
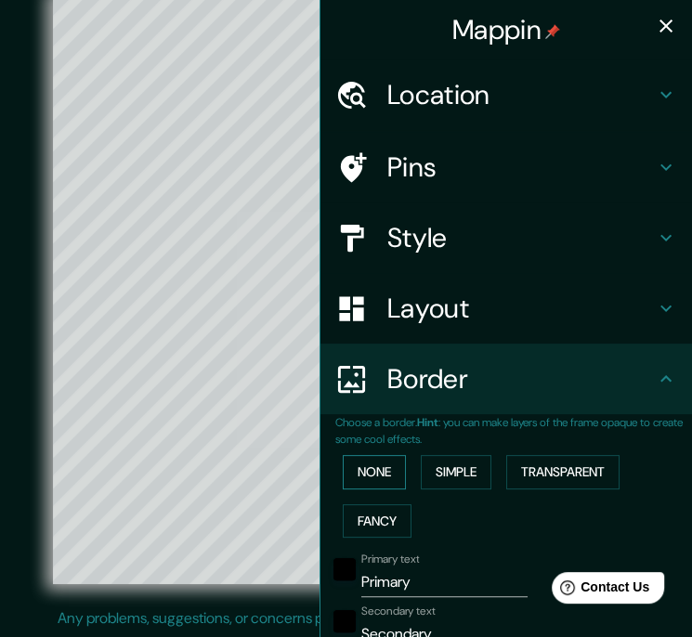
click at [359, 472] on button "None" at bounding box center [374, 472] width 63 height 34
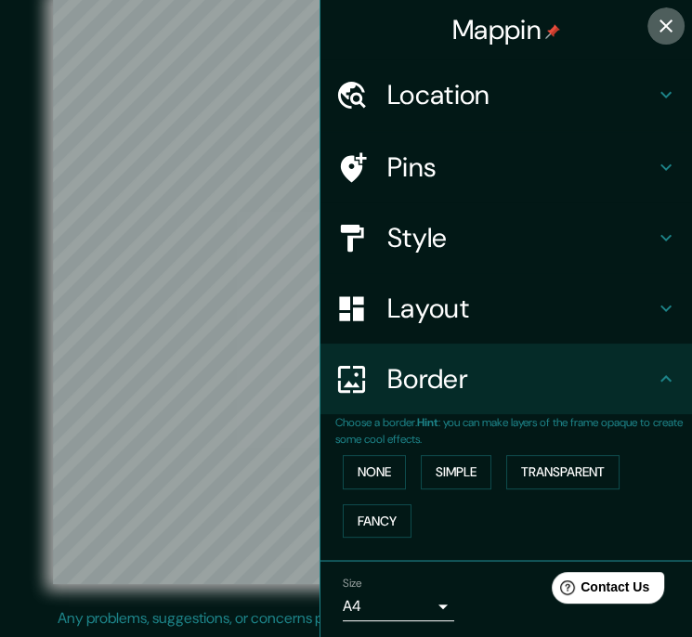
click at [655, 20] on icon "button" at bounding box center [666, 26] width 22 height 22
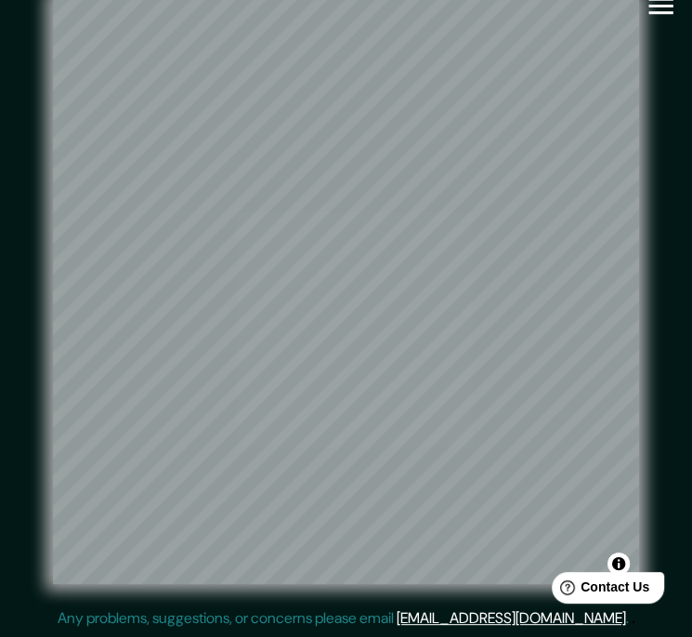
scroll to position [22, 0]
